Goal: Task Accomplishment & Management: Complete application form

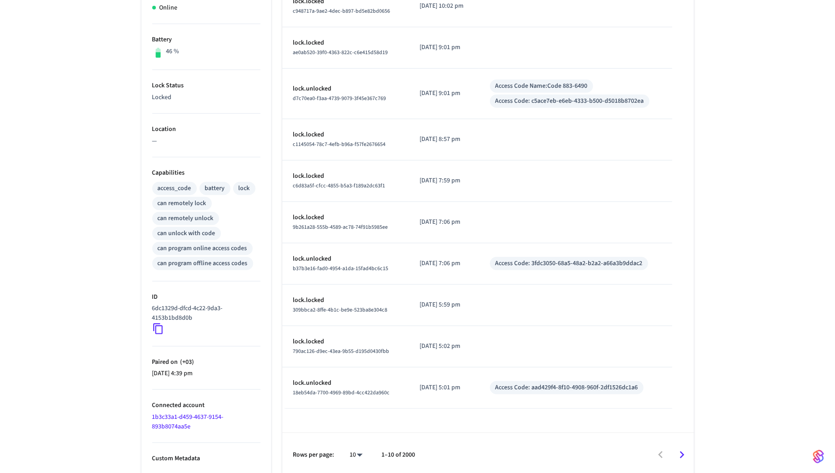
scroll to position [214, 0]
click at [361, 450] on body "GYMYX Production Find by ID ⌘ K GG Devices ACS Systems Connected Accounts User …" at bounding box center [417, 130] width 835 height 689
click at [358, 445] on li "100" at bounding box center [353, 447] width 24 height 24
type input "***"
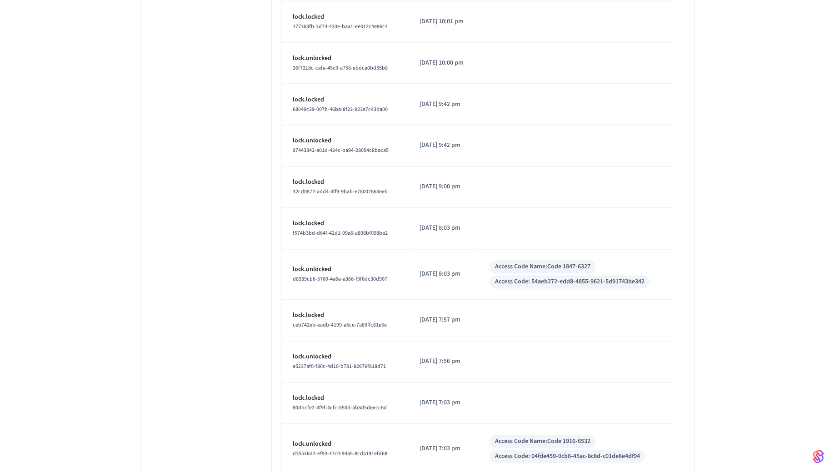
scroll to position [4106, 0]
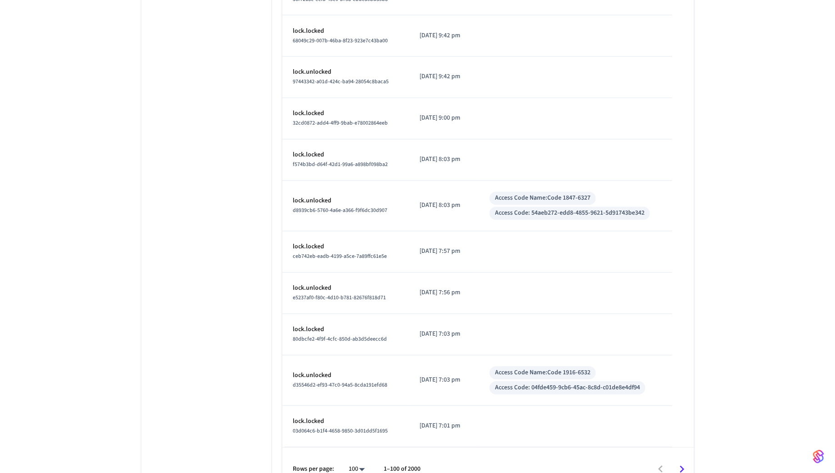
click at [681, 462] on icon "Go to next page" at bounding box center [682, 469] width 14 height 14
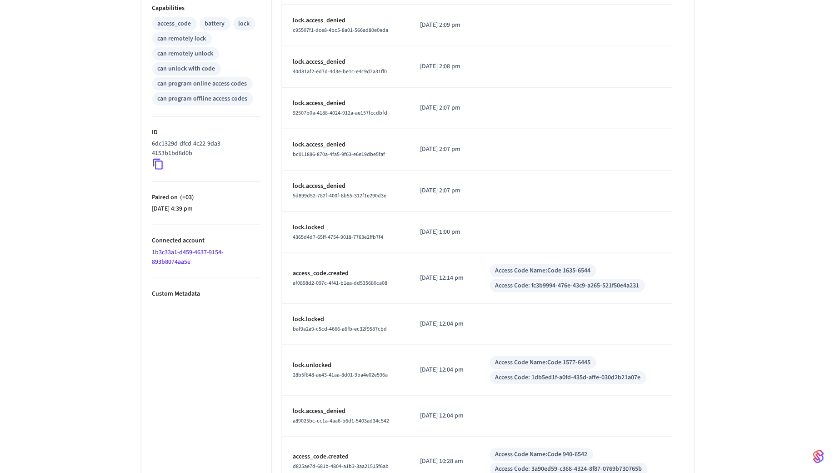
scroll to position [0, 0]
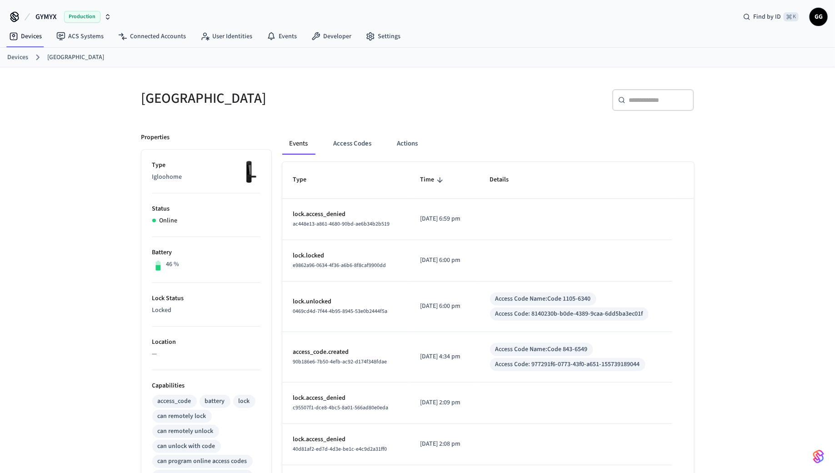
click at [181, 400] on div "access_code" at bounding box center [175, 401] width 34 height 10
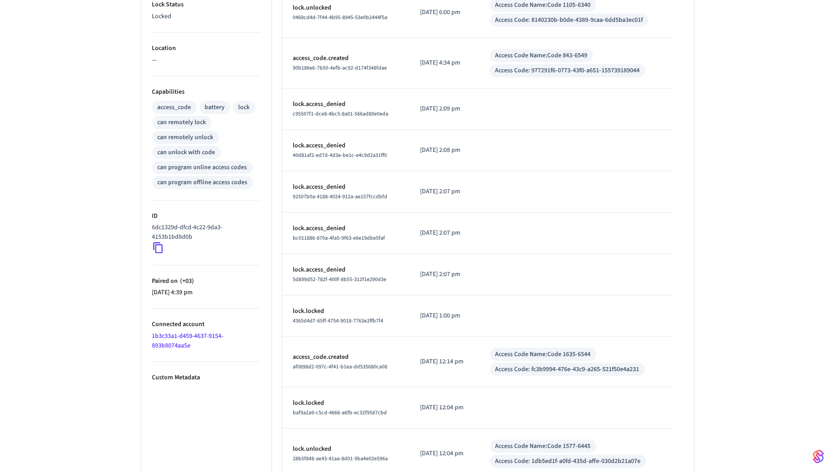
scroll to position [298, 0]
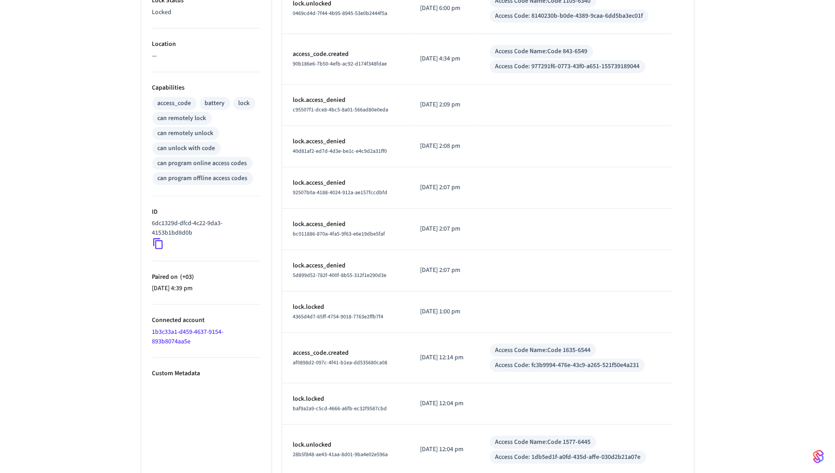
click at [175, 332] on link "1b3c33a1-d459-4637-9154-893b8074aa5e" at bounding box center [187, 336] width 71 height 19
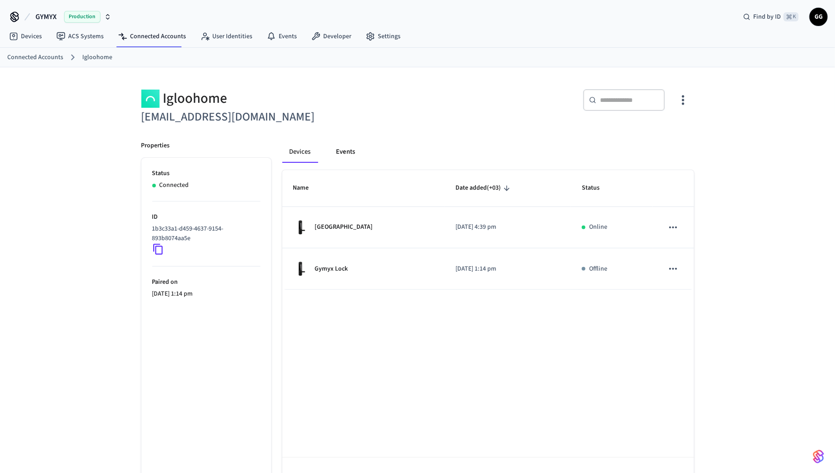
click at [344, 158] on button "Events" at bounding box center [346, 152] width 34 height 22
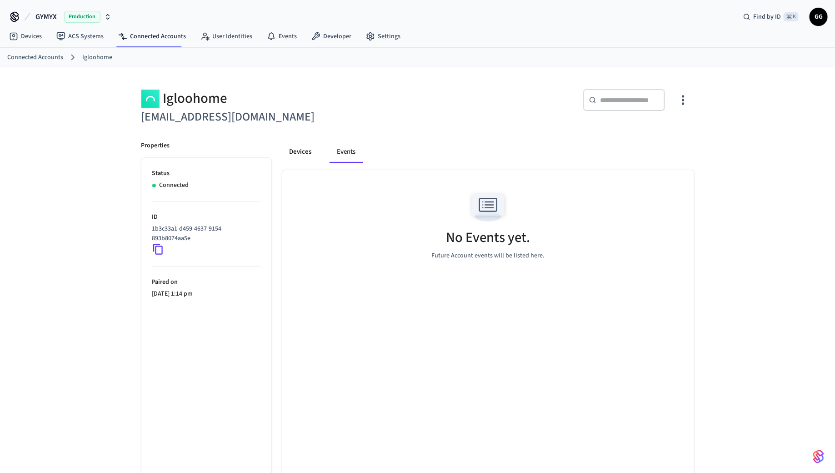
click at [293, 155] on button "Devices" at bounding box center [300, 152] width 37 height 22
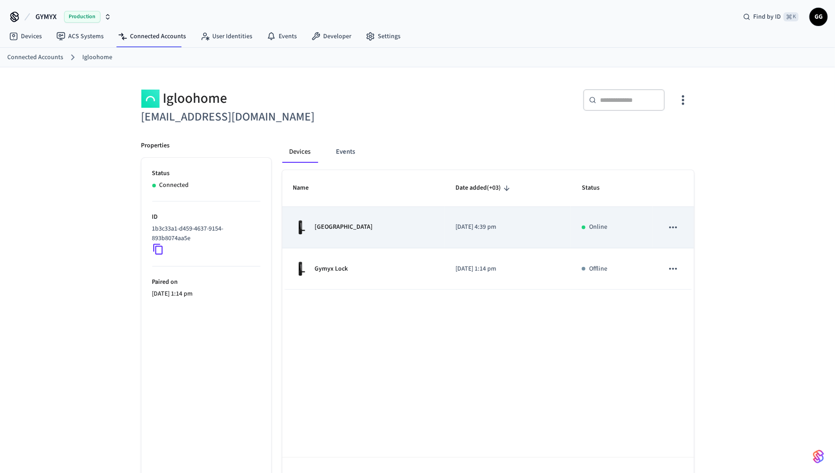
click at [326, 223] on p "[GEOGRAPHIC_DATA]" at bounding box center [344, 227] width 58 height 10
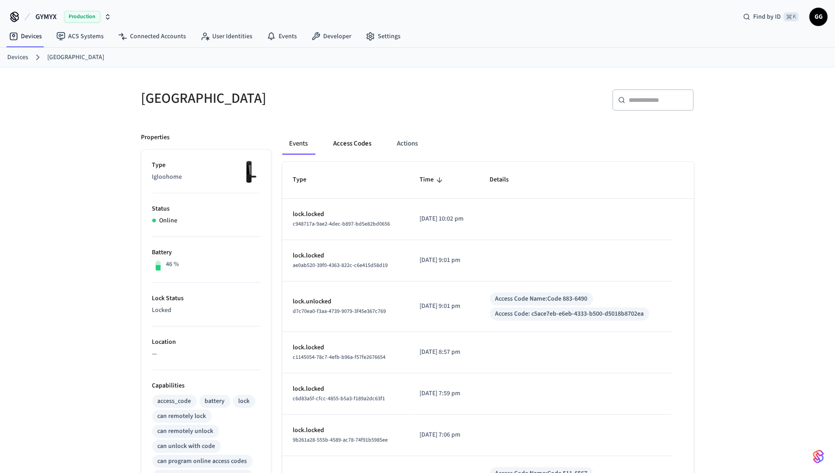
click at [347, 144] on button "Access Codes" at bounding box center [352, 144] width 53 height 22
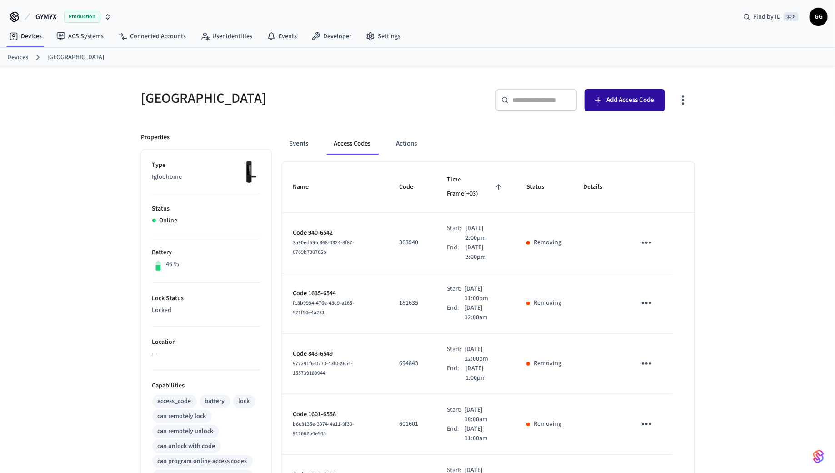
click at [613, 100] on span "Add Access Code" at bounding box center [630, 100] width 48 height 12
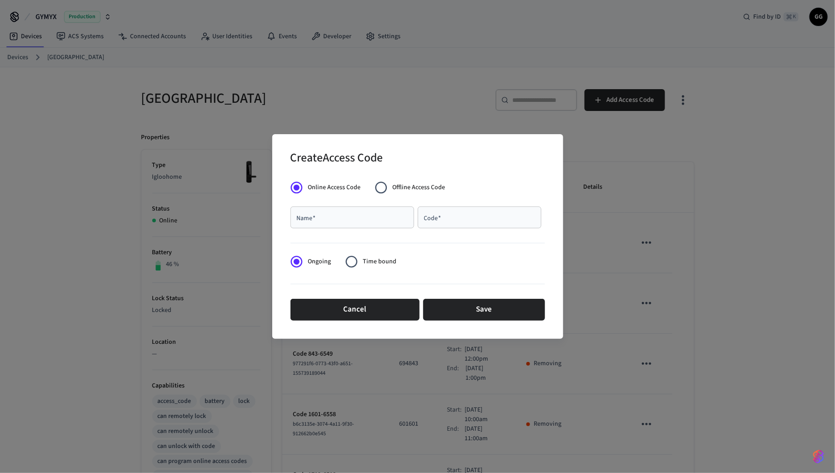
click at [380, 220] on input "Name   *" at bounding box center [352, 217] width 113 height 9
type input "*"
type input "****"
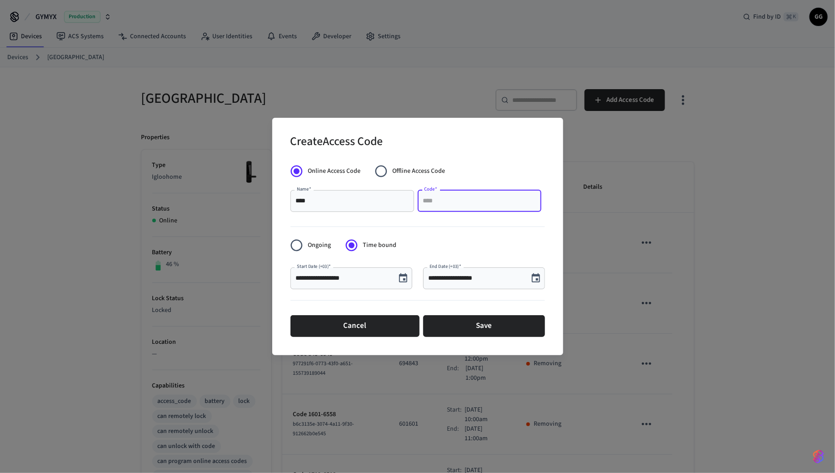
click at [461, 205] on input "Code   *" at bounding box center [479, 200] width 113 height 9
click at [405, 280] on icon "Choose date, selected date is Sep 4, 2025" at bounding box center [403, 277] width 8 height 9
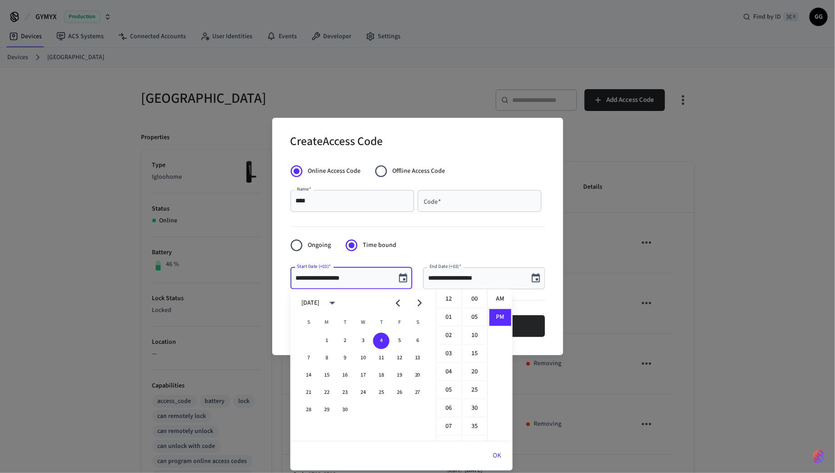
scroll to position [16, 0]
click at [385, 343] on button "4" at bounding box center [381, 341] width 16 height 16
click at [504, 252] on form "**********" at bounding box center [417, 250] width 255 height 180
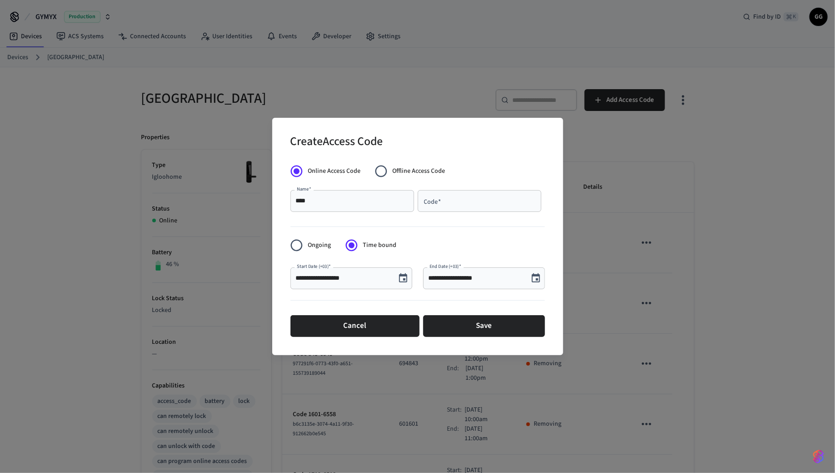
click at [400, 277] on icon "Choose date, selected date is Sep 4, 2025" at bounding box center [403, 278] width 11 height 11
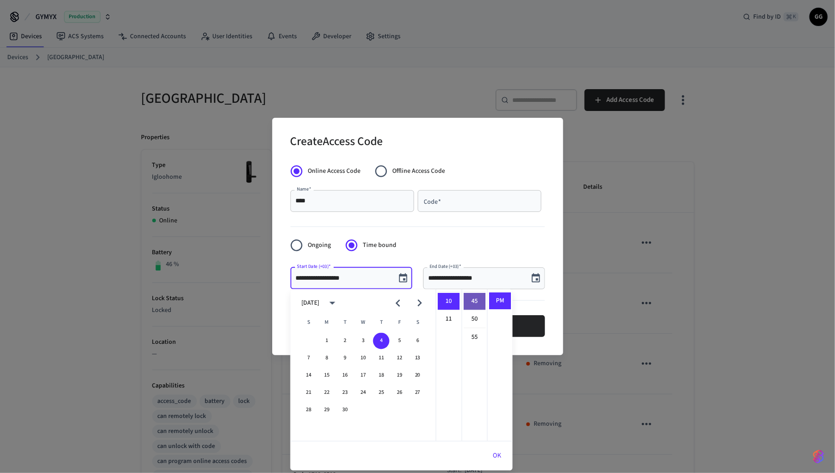
click at [475, 300] on li "45" at bounding box center [475, 301] width 22 height 17
click at [453, 313] on li "11" at bounding box center [449, 319] width 22 height 17
click at [475, 302] on li "00" at bounding box center [475, 299] width 22 height 17
type input "**********"
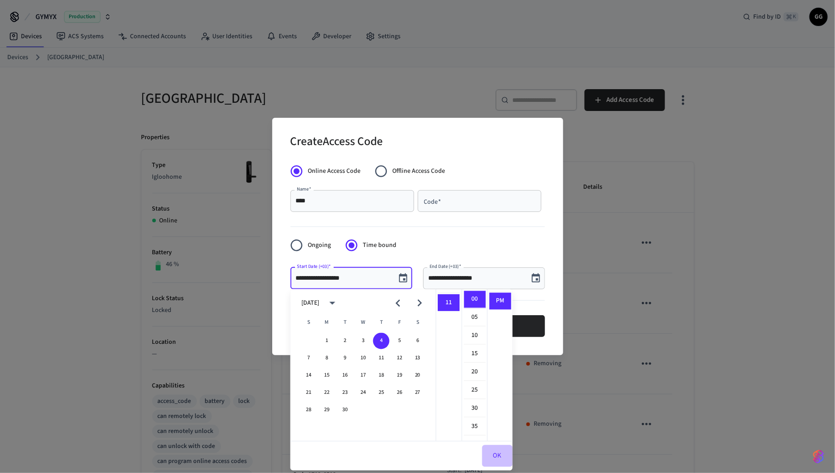
click at [495, 460] on button "OK" at bounding box center [497, 456] width 30 height 22
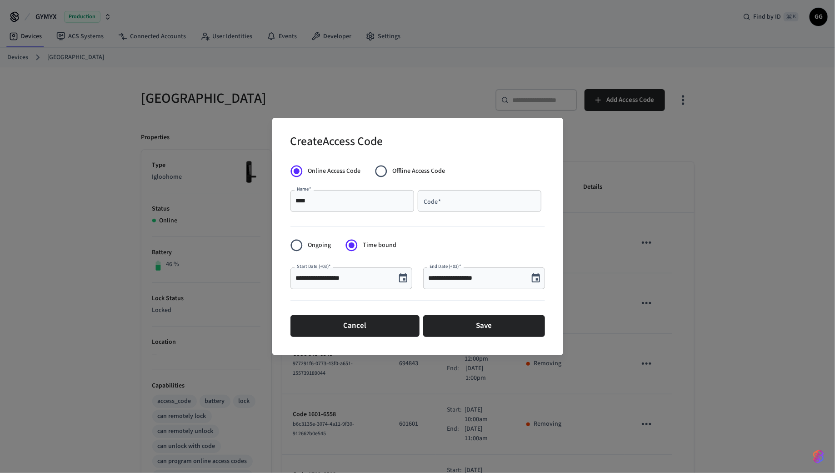
click at [534, 282] on icon "Choose date, selected date is Sep 4, 2025" at bounding box center [536, 277] width 8 height 9
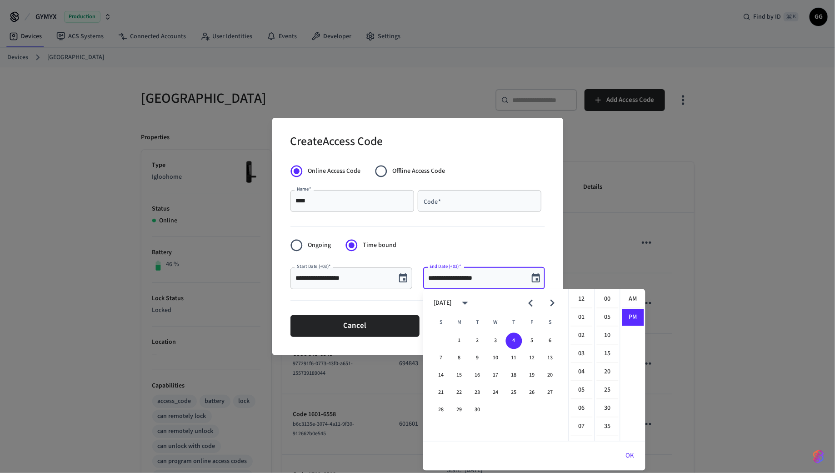
scroll to position [16, 0]
click at [531, 342] on button "5" at bounding box center [532, 341] width 16 height 16
click at [516, 340] on button "4" at bounding box center [514, 341] width 16 height 16
click at [586, 318] on li "11" at bounding box center [582, 319] width 22 height 17
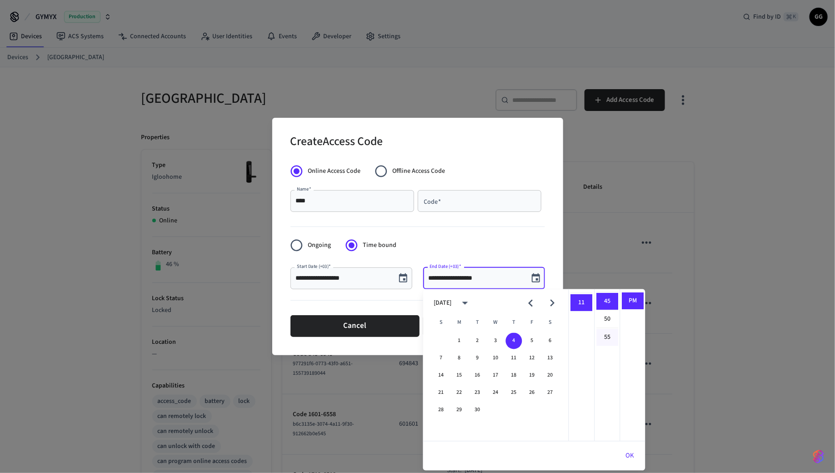
click at [607, 332] on li "55" at bounding box center [608, 337] width 22 height 17
type input "**********"
click at [404, 276] on icon "Choose date, selected date is Sep 4, 2025" at bounding box center [403, 277] width 8 height 9
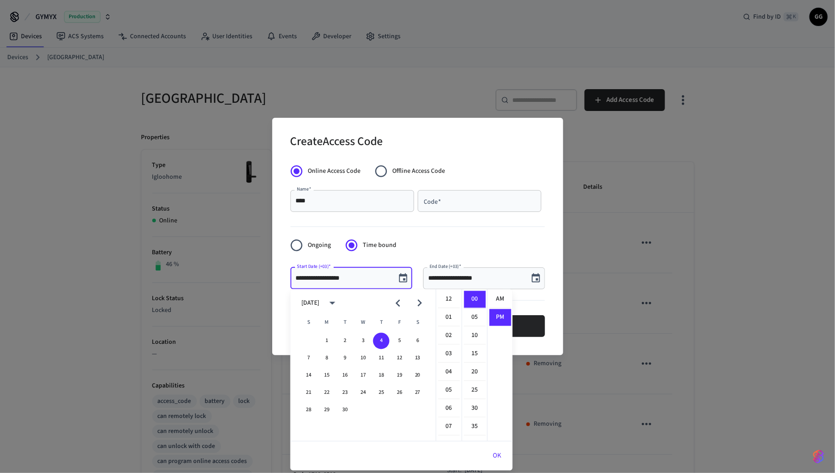
scroll to position [16, 0]
click at [472, 316] on li "05" at bounding box center [475, 317] width 22 height 17
type input "**********"
click at [551, 311] on div "**********" at bounding box center [417, 236] width 291 height 237
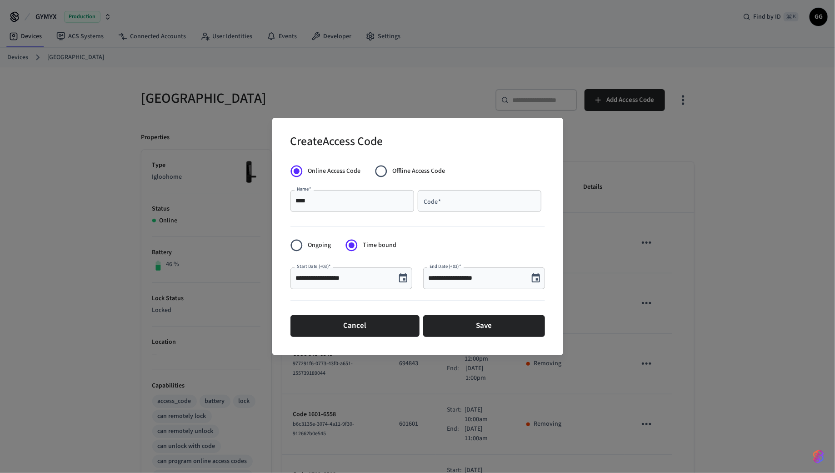
click at [470, 214] on div "Code   * Code   *" at bounding box center [481, 202] width 127 height 25
click at [470, 206] on div "Code   *" at bounding box center [480, 201] width 124 height 22
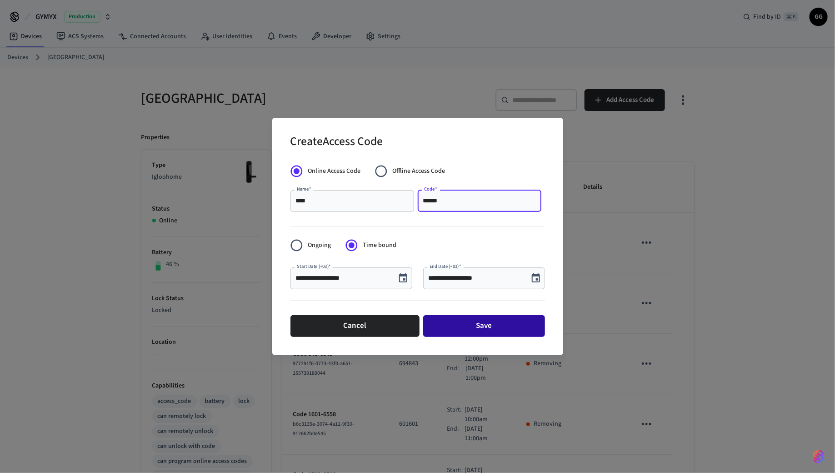
type input "******"
click at [483, 325] on button "Save" at bounding box center [484, 326] width 122 height 22
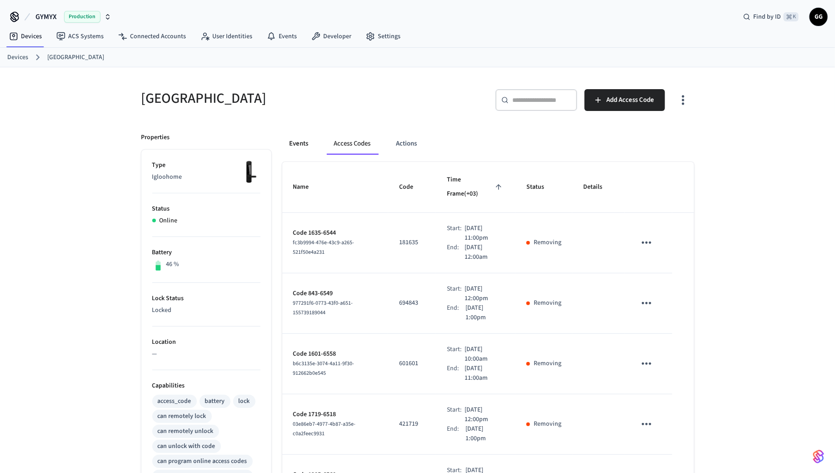
click at [296, 140] on button "Events" at bounding box center [299, 144] width 34 height 22
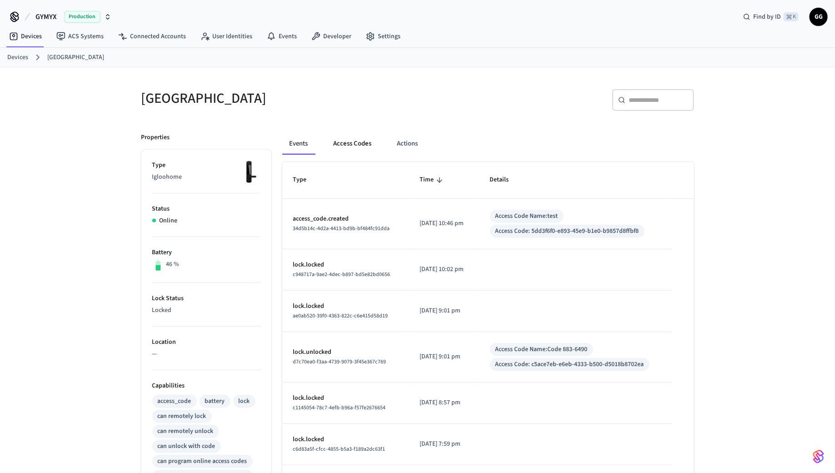
click at [347, 141] on button "Access Codes" at bounding box center [352, 144] width 53 height 22
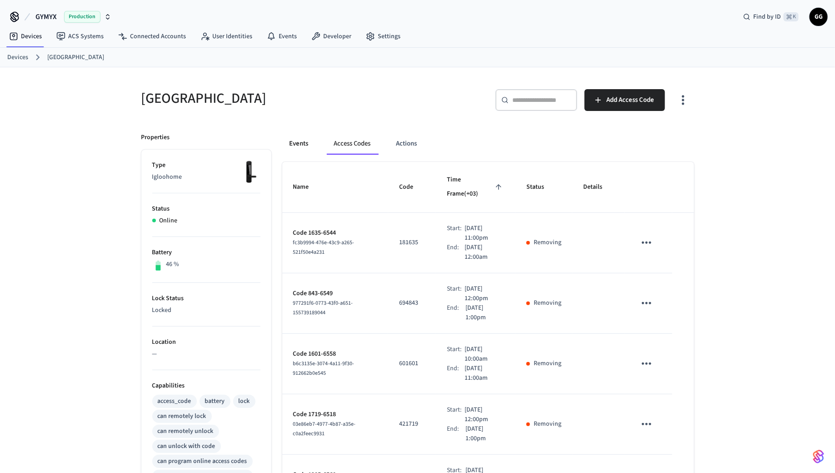
click at [294, 143] on button "Events" at bounding box center [299, 144] width 34 height 22
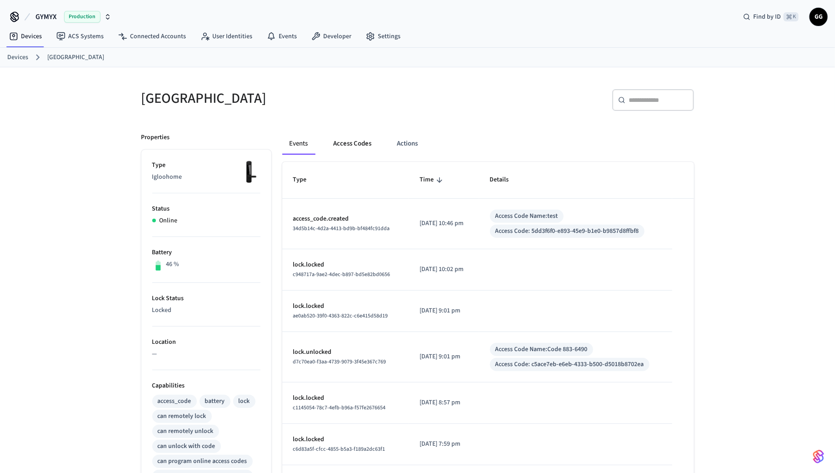
click at [355, 149] on button "Access Codes" at bounding box center [352, 144] width 53 height 22
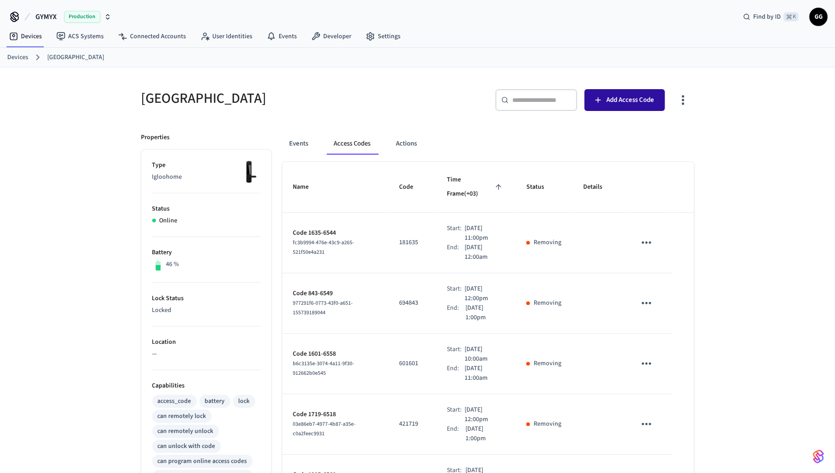
click at [619, 105] on button "Add Access Code" at bounding box center [624, 100] width 80 height 22
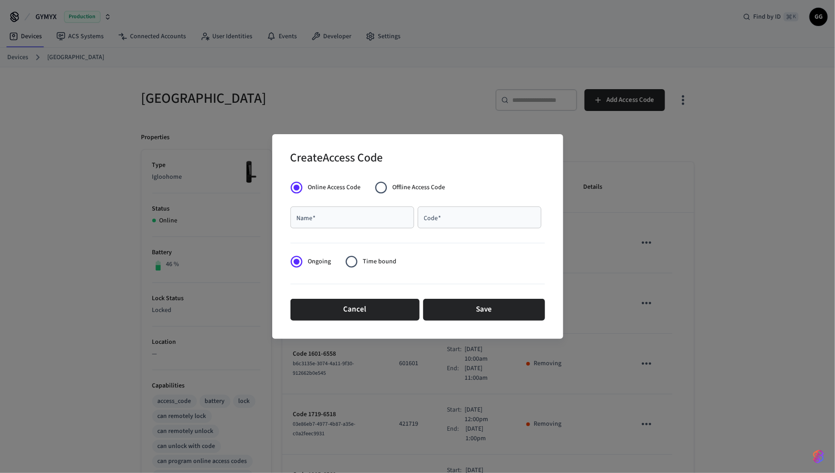
click at [343, 215] on input "Name   *" at bounding box center [352, 217] width 113 height 9
type input "*****"
click at [435, 220] on input "Code   *" at bounding box center [479, 217] width 113 height 9
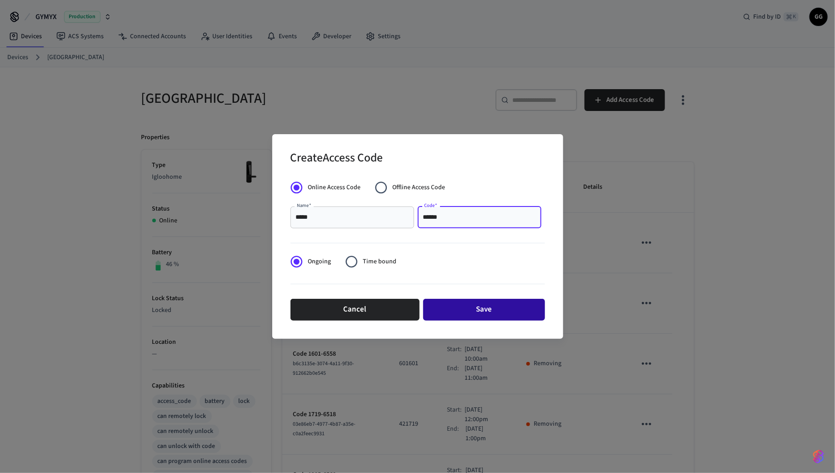
type input "******"
